Goal: Task Accomplishment & Management: Use online tool/utility

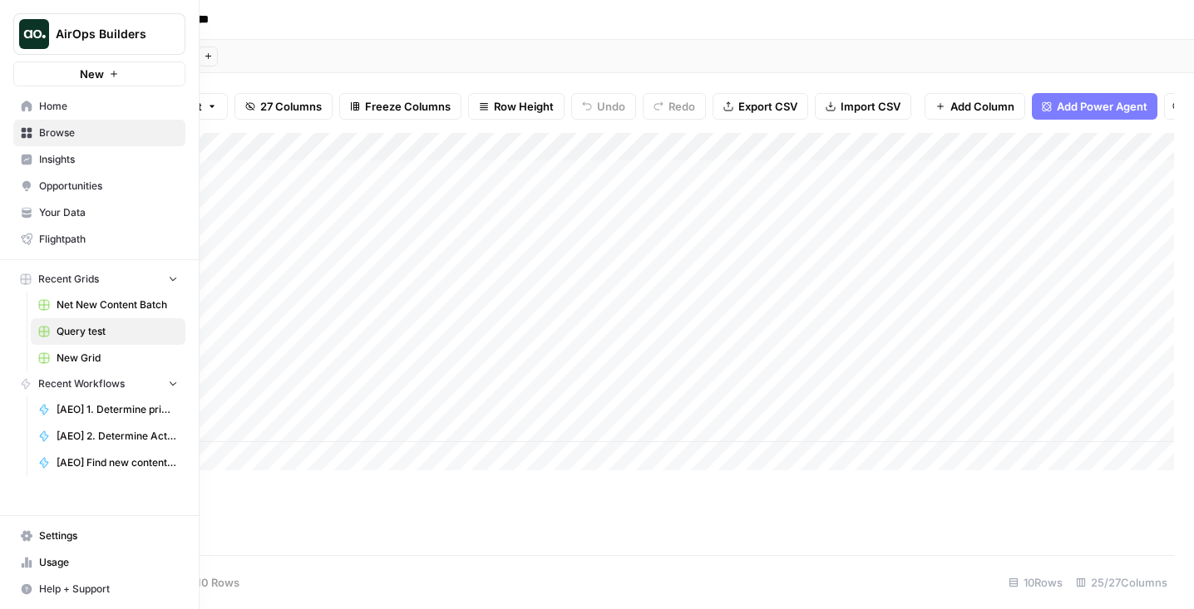
scroll to position [0, 1428]
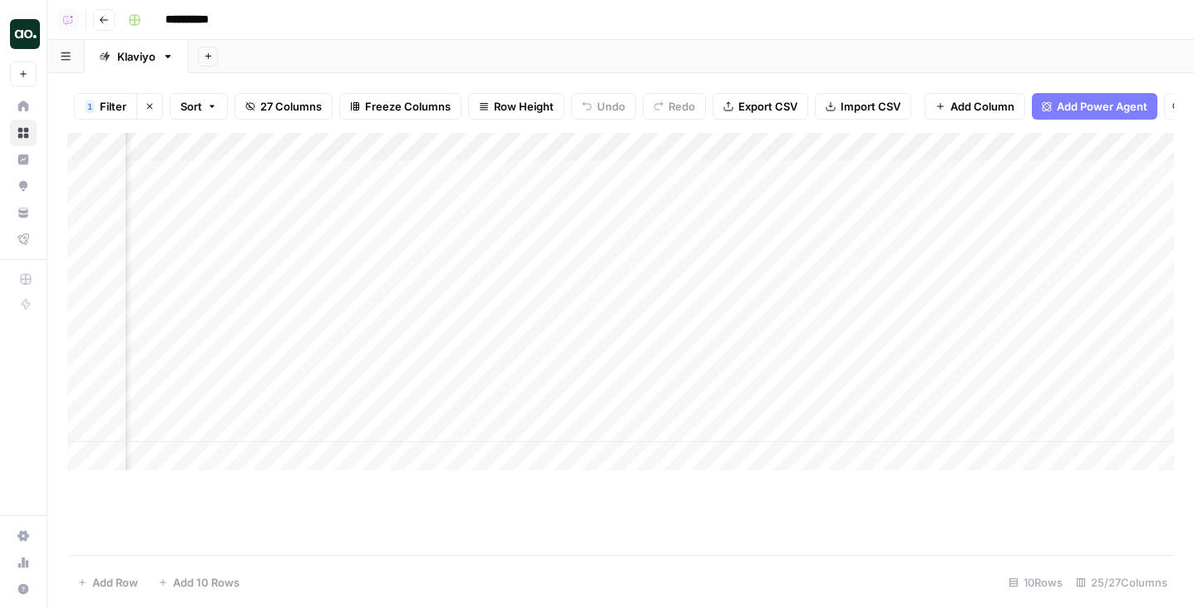
click at [249, 172] on div "Add Column" at bounding box center [620, 302] width 1106 height 338
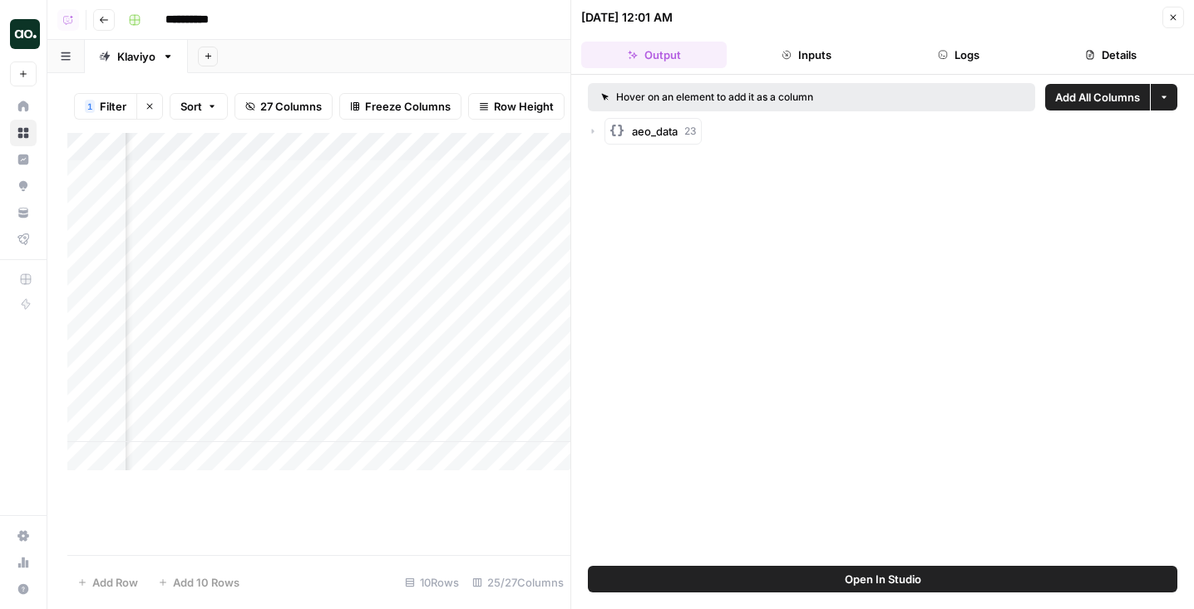
click at [589, 126] on icon "button" at bounding box center [593, 131] width 10 height 10
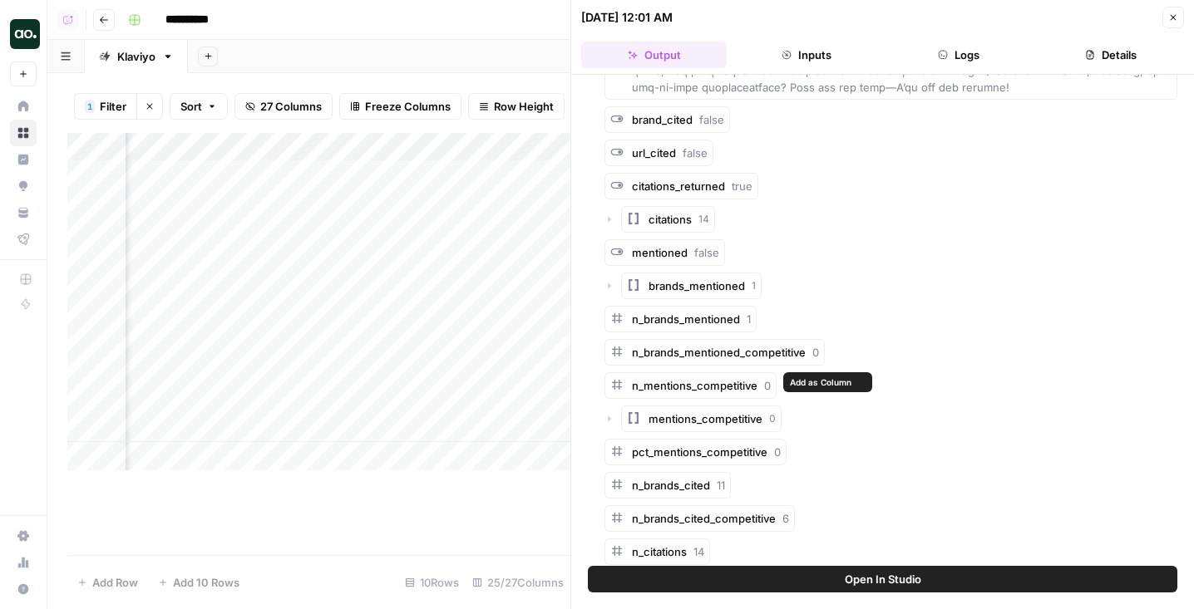
scroll to position [1408, 0]
click at [856, 329] on span "Add as Column" at bounding box center [869, 333] width 62 height 13
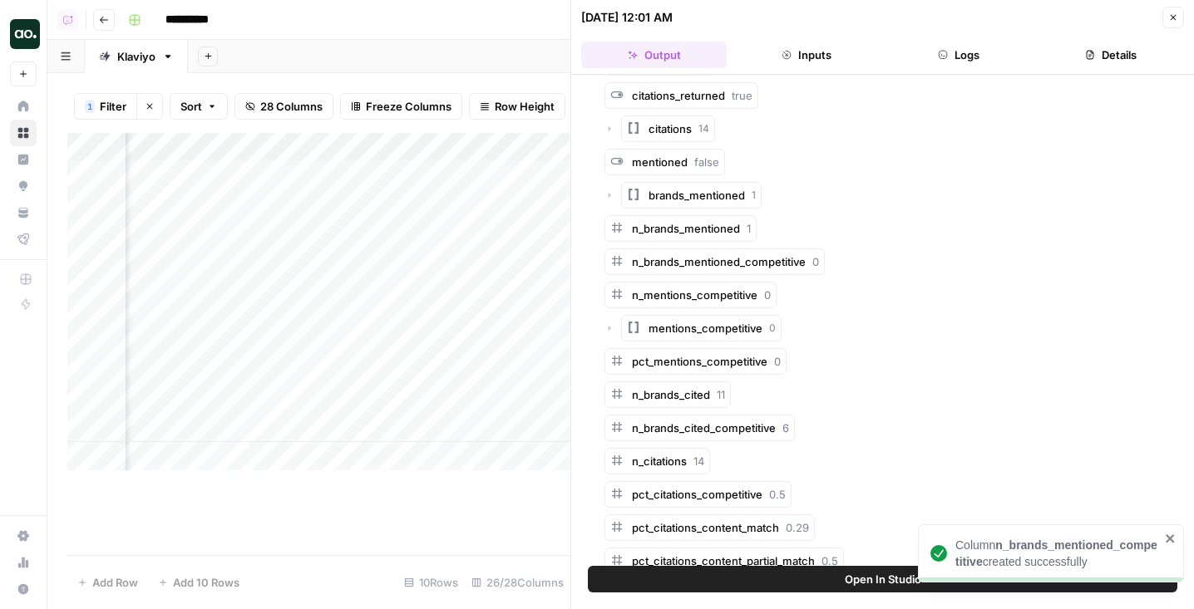
scroll to position [1503, 0]
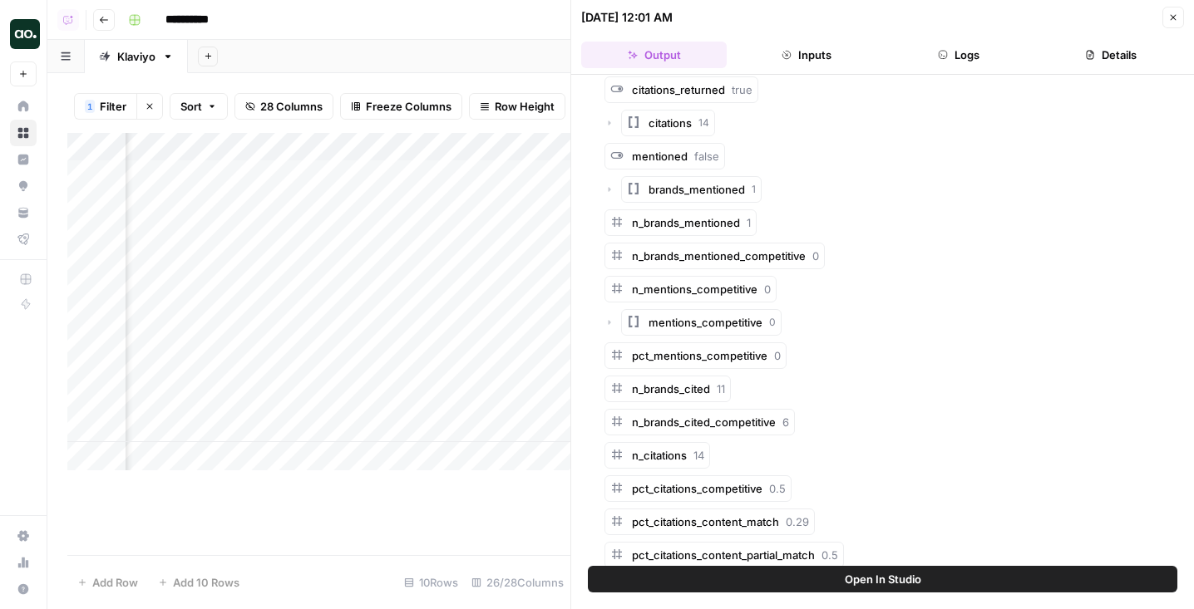
click at [1179, 27] on button "Close" at bounding box center [1173, 18] width 22 height 22
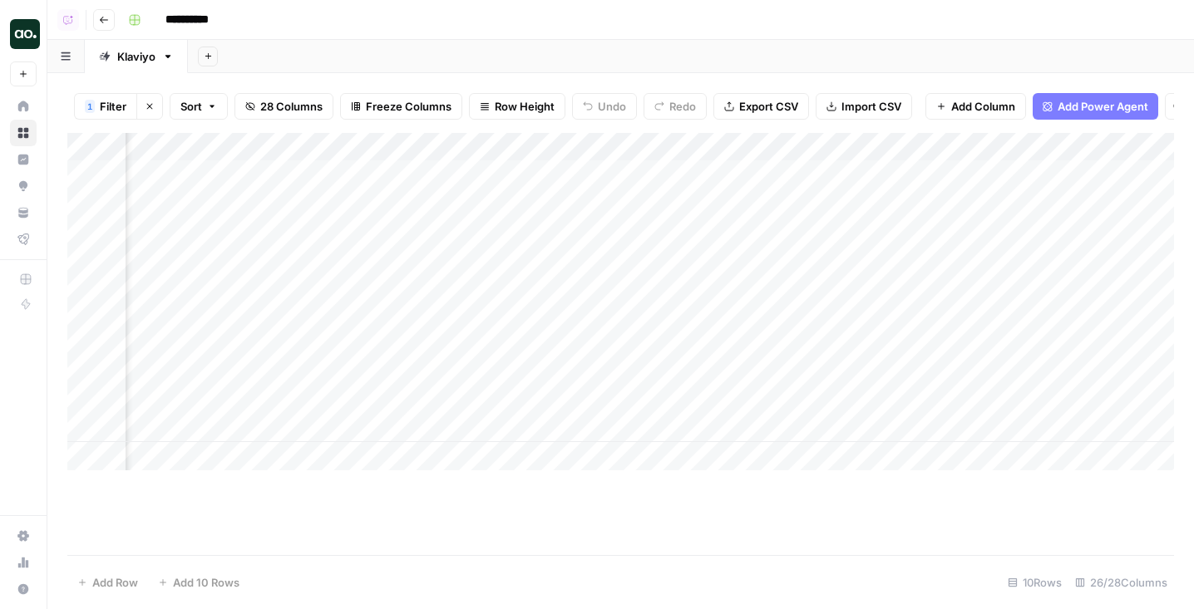
scroll to position [0, 1416]
drag, startPoint x: 372, startPoint y: 155, endPoint x: 860, endPoint y: 174, distance: 488.3
click at [860, 174] on div "Add Column" at bounding box center [620, 302] width 1106 height 338
drag, startPoint x: 715, startPoint y: 143, endPoint x: 983, endPoint y: 143, distance: 268.5
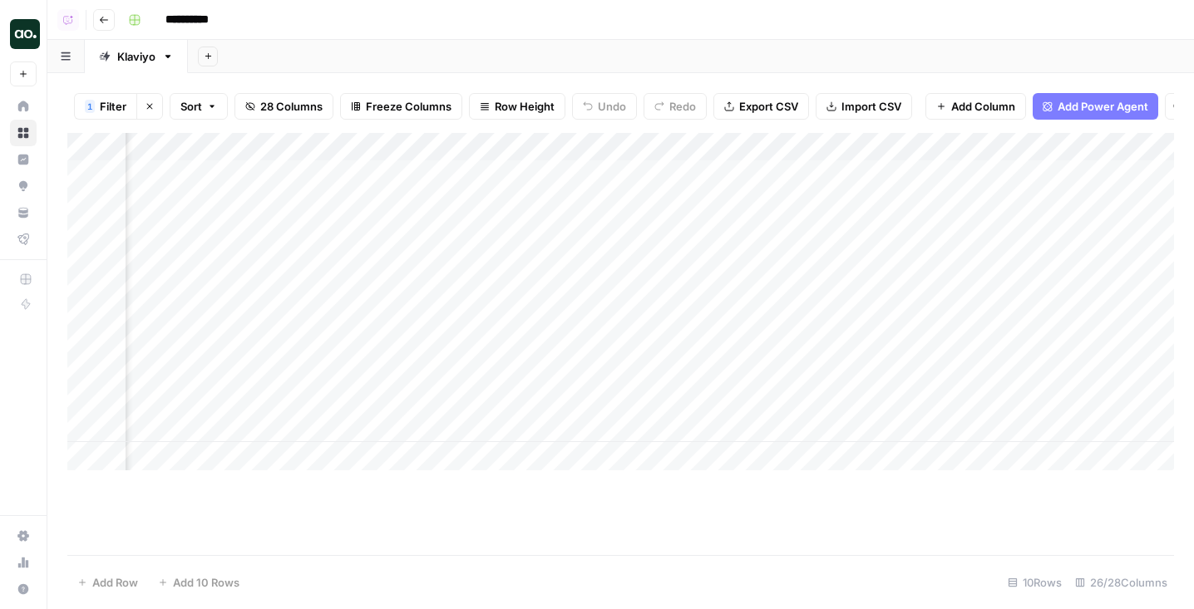
click at [983, 143] on div "Add Column" at bounding box center [620, 302] width 1106 height 338
drag, startPoint x: 505, startPoint y: 146, endPoint x: 535, endPoint y: 146, distance: 29.1
click at [535, 146] on div "Add Column" at bounding box center [620, 302] width 1106 height 338
drag, startPoint x: 535, startPoint y: 146, endPoint x: 585, endPoint y: 146, distance: 50.7
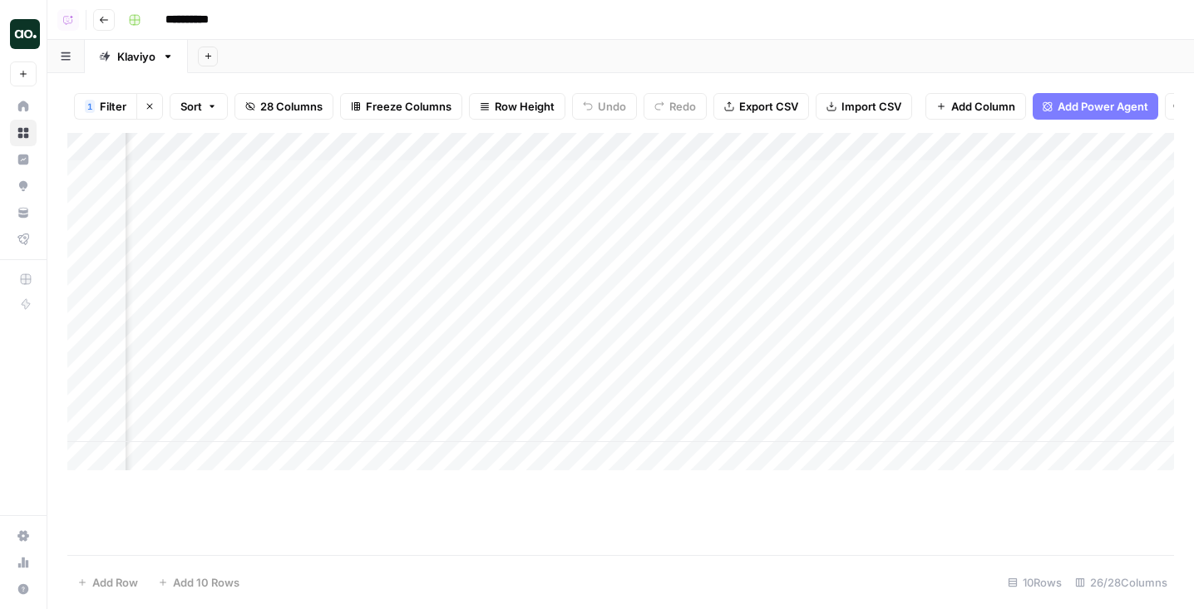
click at [585, 146] on div "Add Column" at bounding box center [620, 302] width 1106 height 338
click at [574, 146] on div "Add Column" at bounding box center [620, 302] width 1106 height 338
click at [700, 75] on div "1 Filter Clear filters Sort 28 Columns Freeze Columns Row Height Undo Redo Expo…" at bounding box center [620, 341] width 1146 height 536
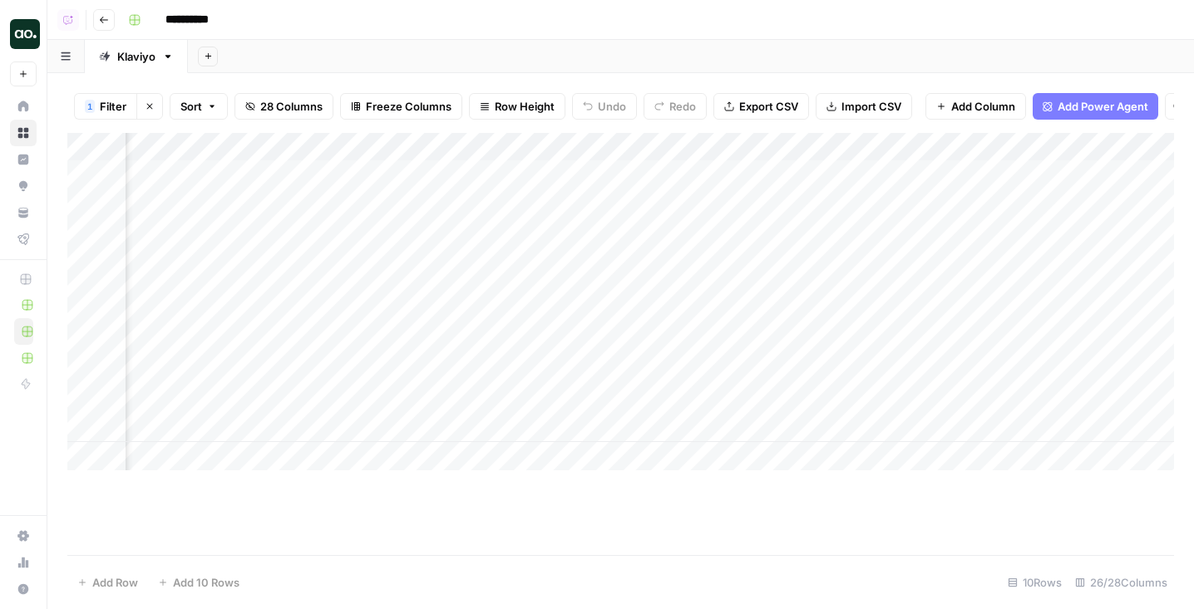
click at [627, 70] on div "Add Sheet" at bounding box center [691, 56] width 1006 height 33
